Goal: Complete application form

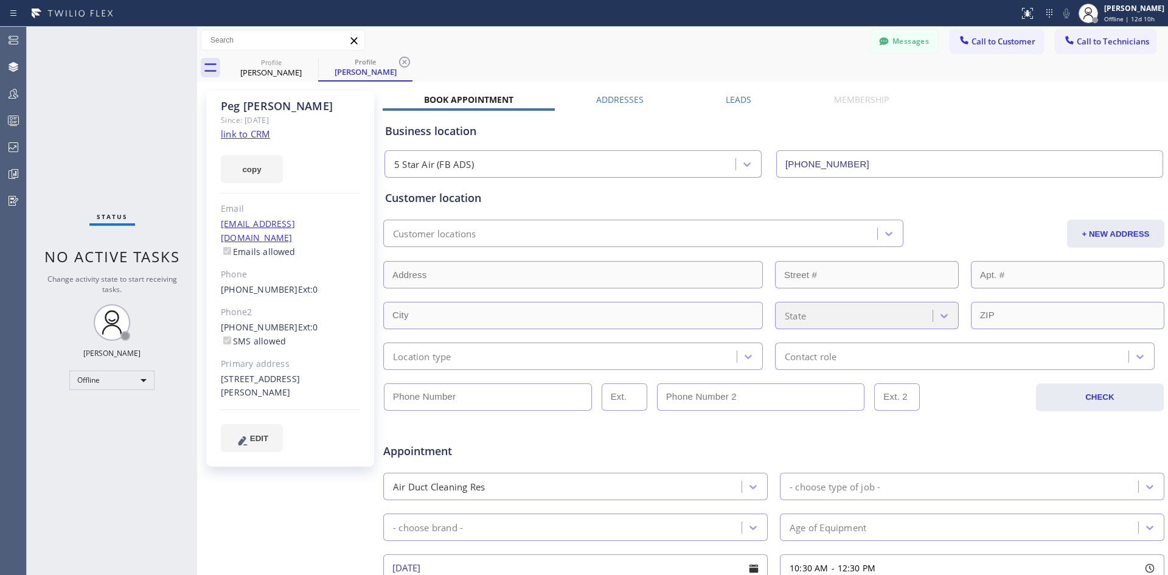
click at [567, 233] on div "Customer locations" at bounding box center [632, 233] width 490 height 21
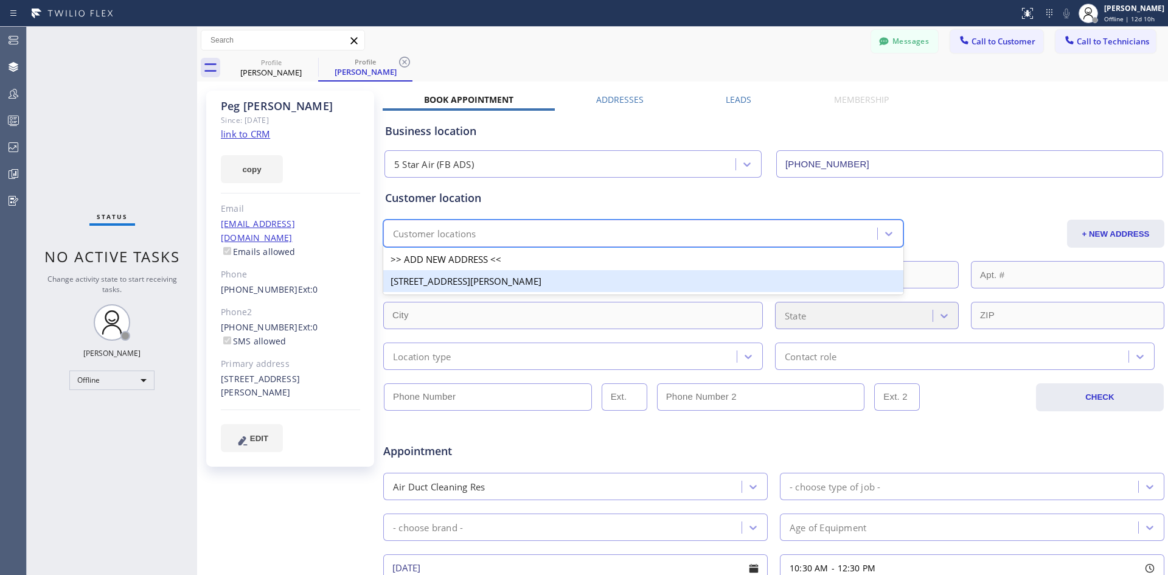
click at [524, 275] on div "[STREET_ADDRESS][PERSON_NAME]" at bounding box center [643, 281] width 520 height 22
type input "[PERSON_NAME]"
type input "98026"
type input "[PHONE_NUMBER]"
type input "0"
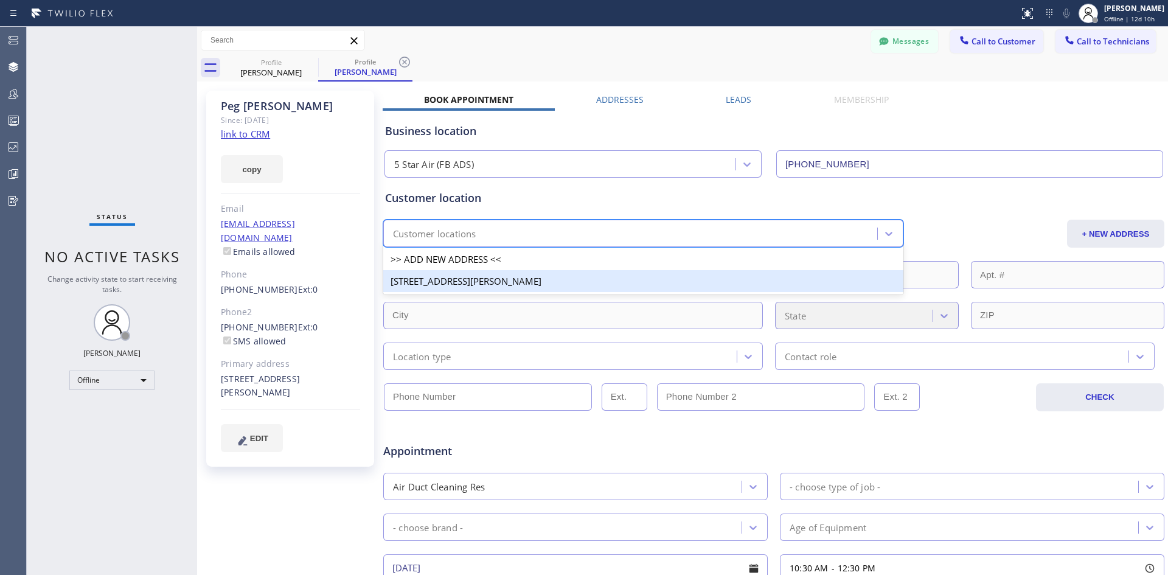
type input "[PHONE_NUMBER]"
type input "0"
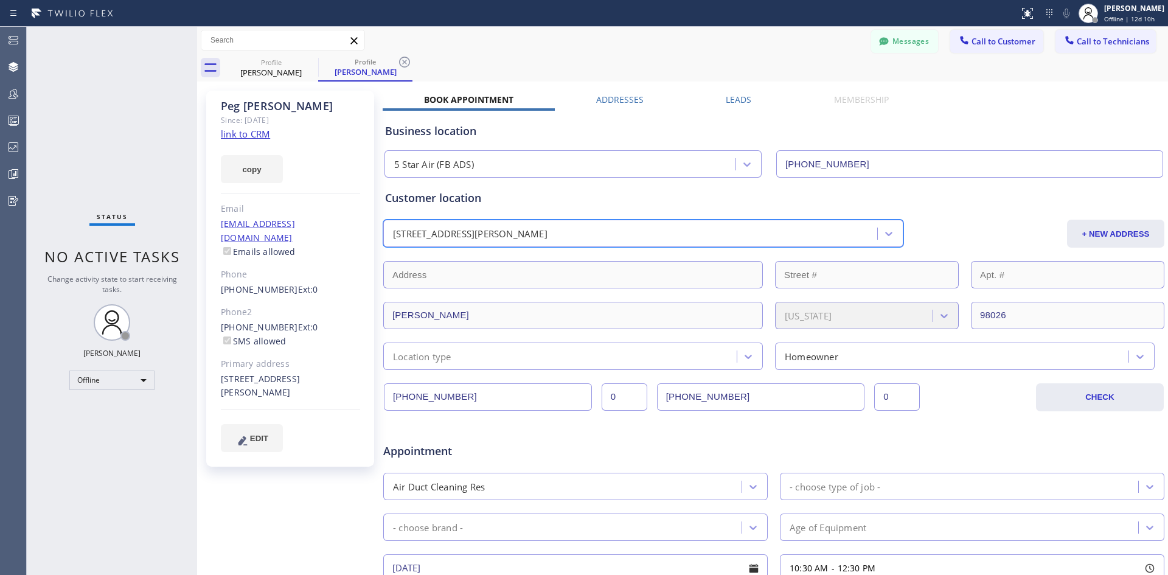
click at [505, 355] on div "Location type" at bounding box center [562, 355] width 350 height 21
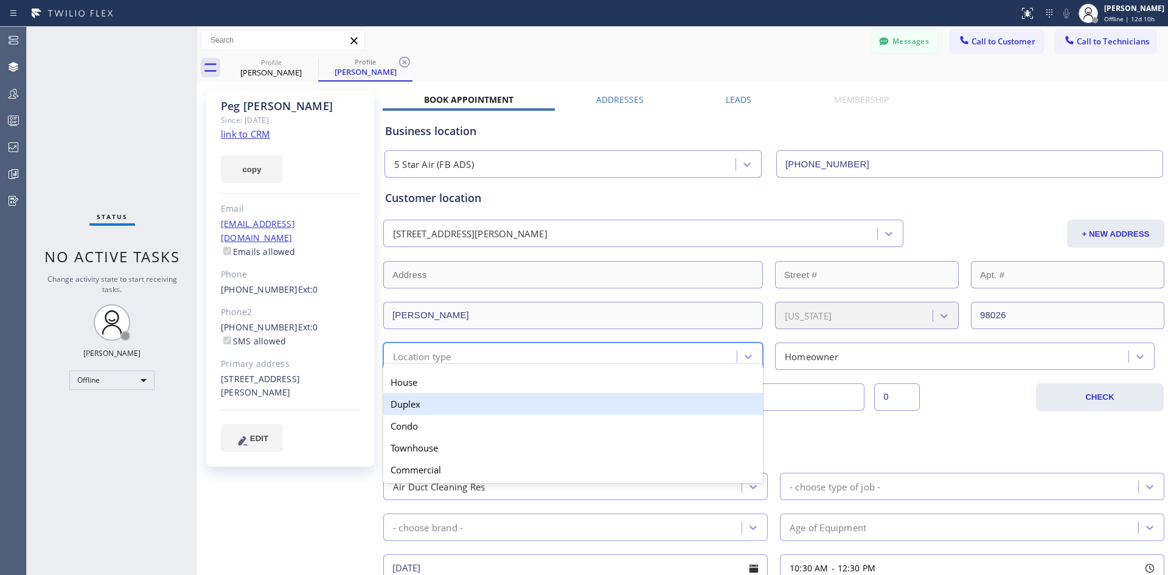
click at [493, 410] on div "Duplex" at bounding box center [572, 404] width 379 height 22
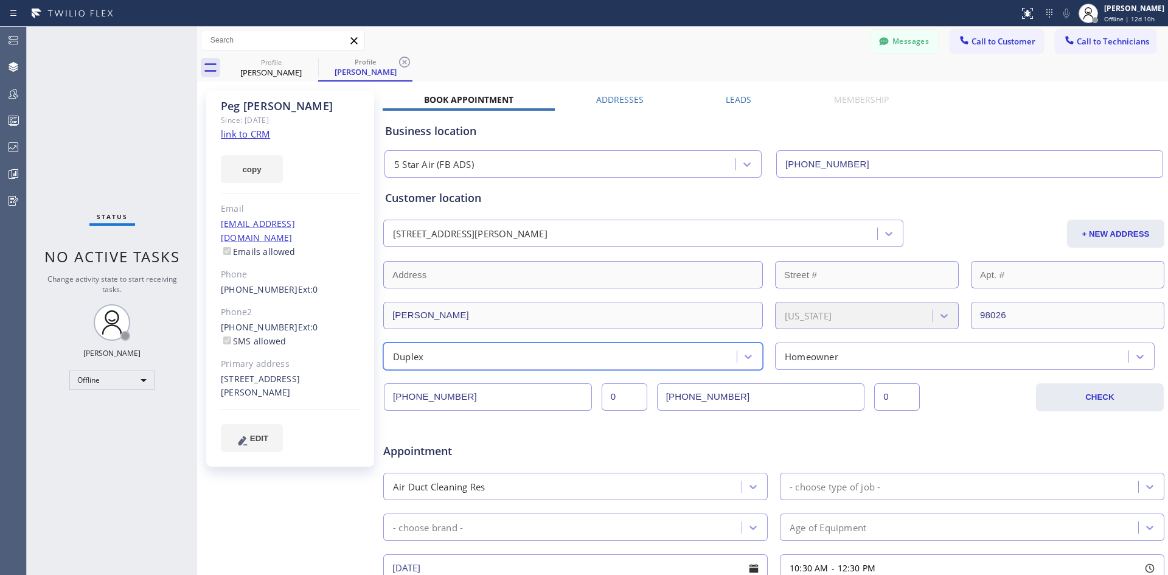
click at [546, 52] on div "Messages Call to Customer Call to Technicians Outbound call Location Search loc…" at bounding box center [682, 40] width 971 height 27
